Goal: Transaction & Acquisition: Purchase product/service

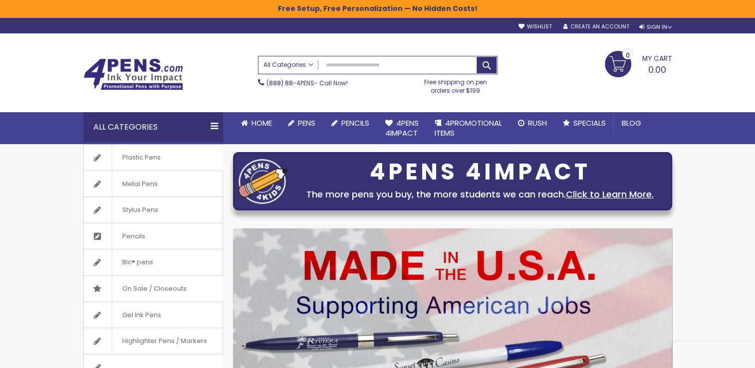
click at [312, 63] on span "All Categories" at bounding box center [289, 65] width 50 height 8
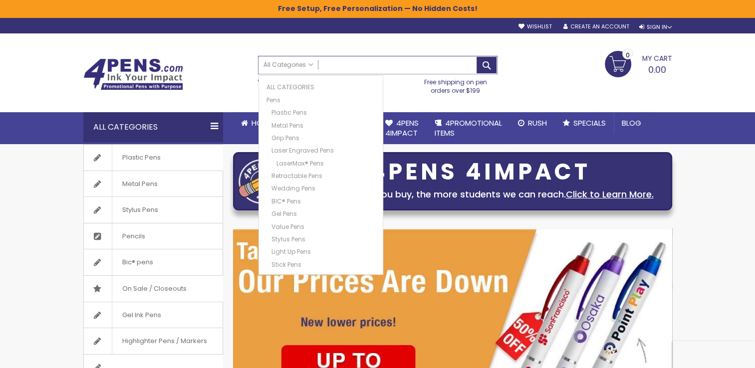
click at [332, 64] on input "Search" at bounding box center [378, 64] width 239 height 17
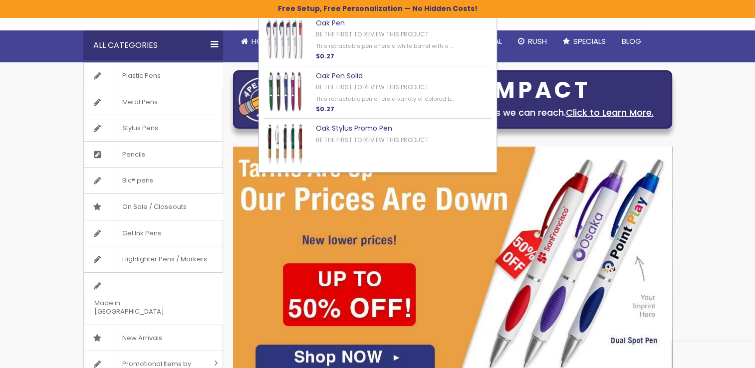
scroll to position [100, 0]
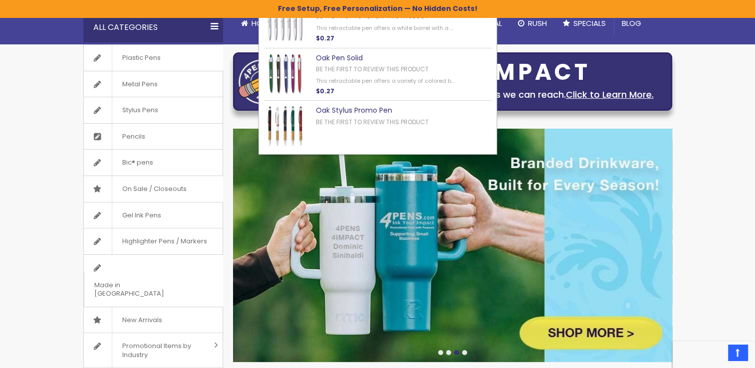
click at [328, 60] on link "Oak Pen Solid" at bounding box center [339, 58] width 47 height 10
type input "***"
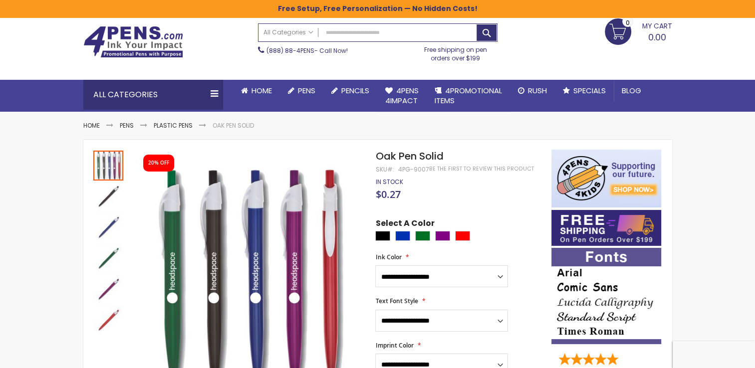
scroll to position [50, 0]
